Goal: Task Accomplishment & Management: Manage account settings

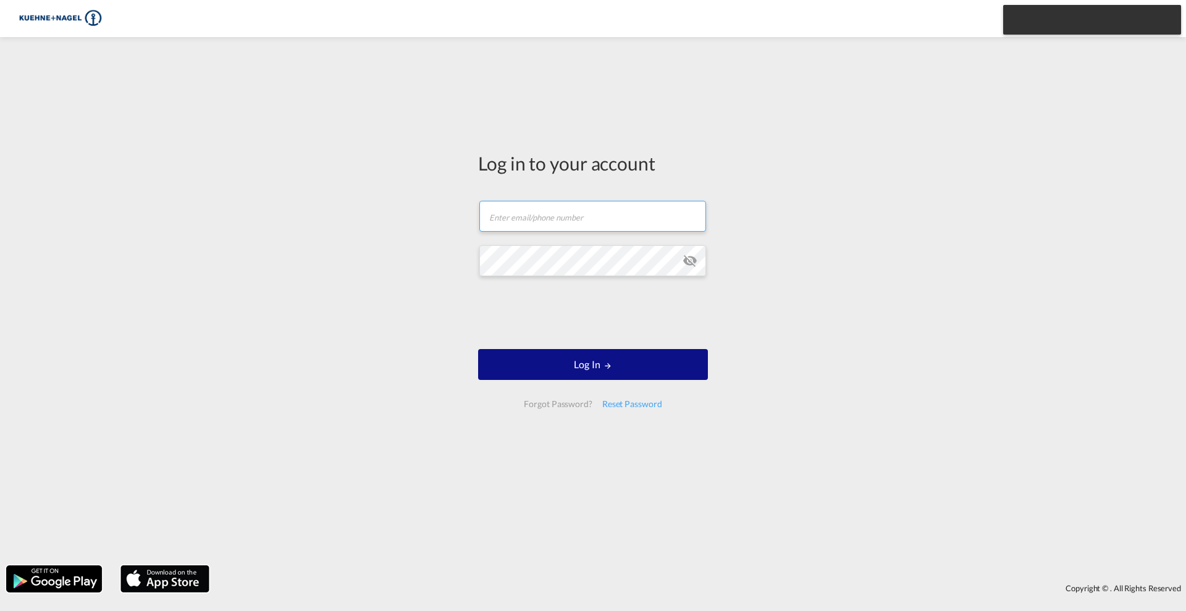
type input "[EMAIL_ADDRESS][PERSON_NAME][DOMAIN_NAME]"
click at [689, 260] on md-icon "icon-eye-off" at bounding box center [689, 260] width 15 height 15
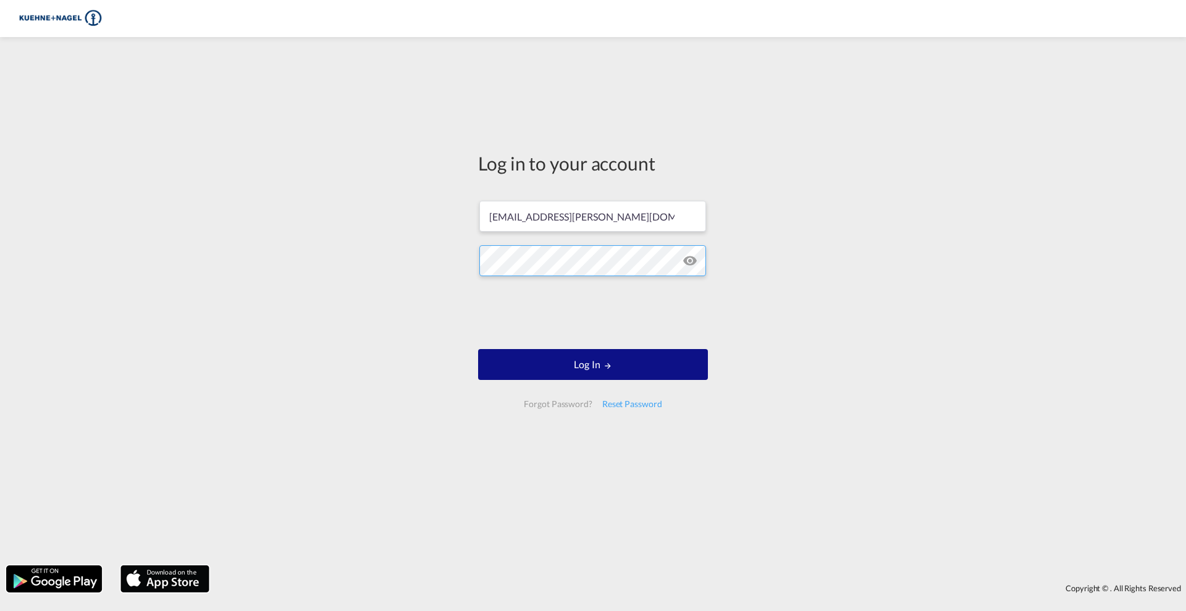
click at [419, 261] on div "Log in to your account [PERSON_NAME][EMAIL_ADDRESS][DOMAIN_NAME] Log In Forgot …" at bounding box center [593, 301] width 1186 height 516
click at [443, 316] on div "Log in to your account [PERSON_NAME][EMAIL_ADDRESS][DOMAIN_NAME] Log In Forgot …" at bounding box center [593, 301] width 1186 height 516
click at [577, 370] on button "Log In" at bounding box center [593, 364] width 230 height 31
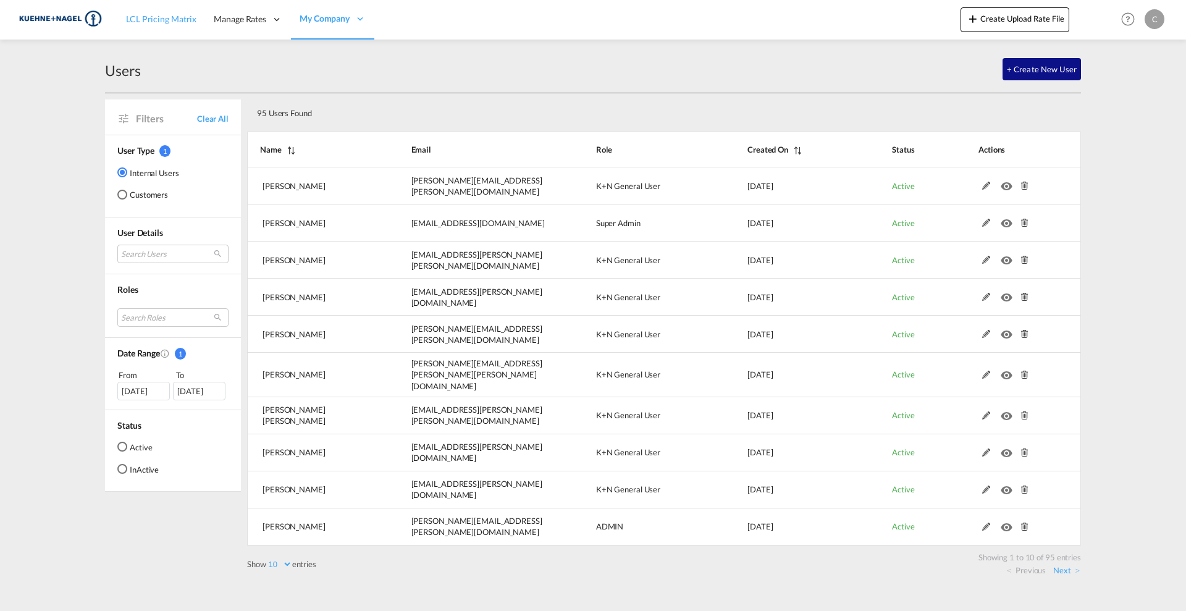
click at [144, 17] on span "LCL Pricing Matrix" at bounding box center [161, 19] width 70 height 10
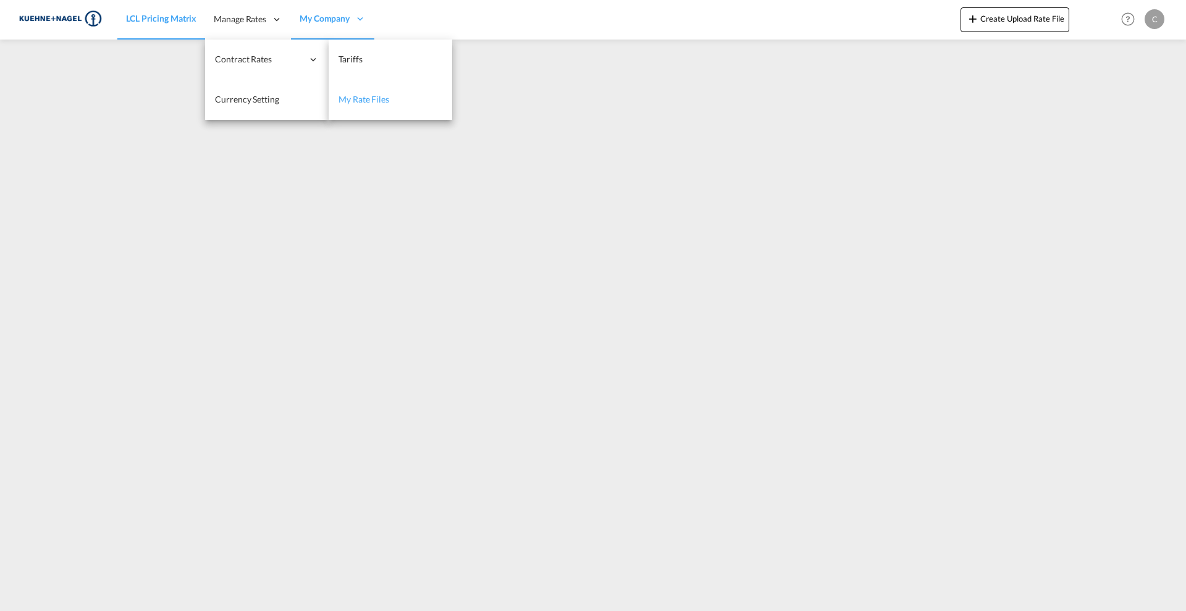
click at [362, 99] on span "My Rate Files" at bounding box center [363, 99] width 51 height 10
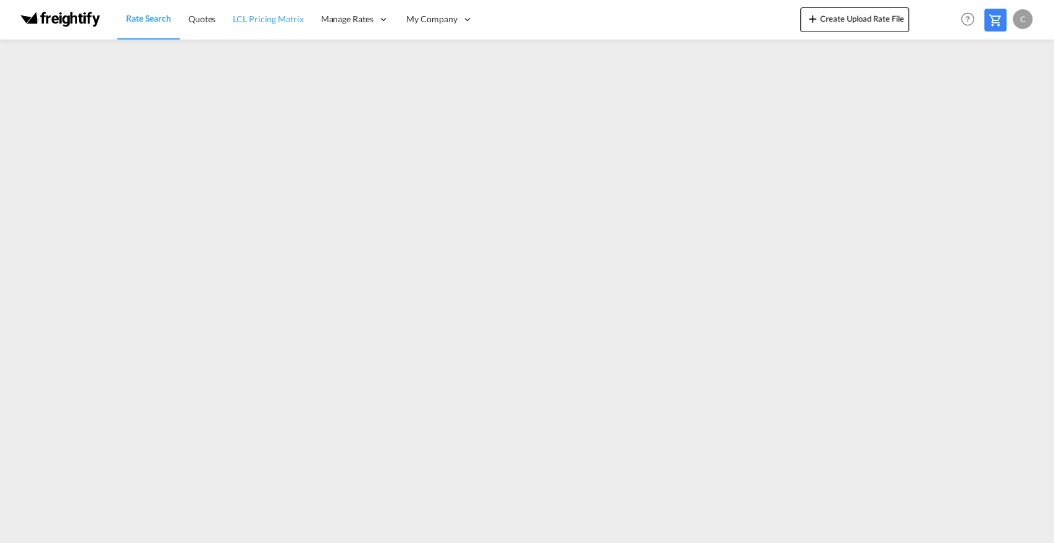
click at [258, 22] on span "LCL Pricing Matrix" at bounding box center [268, 19] width 70 height 10
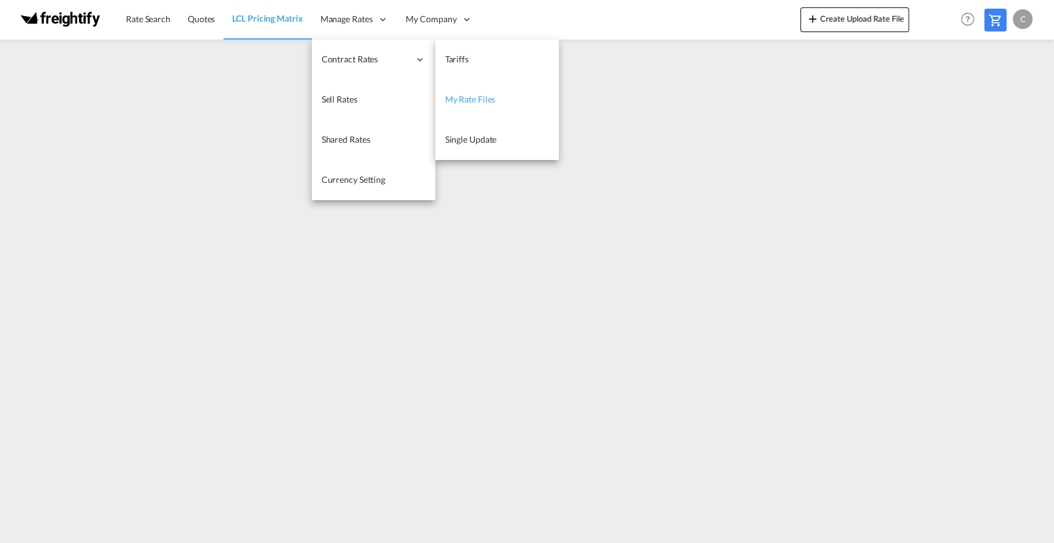
click at [469, 100] on span "My Rate Files" at bounding box center [470, 99] width 51 height 10
